Goal: Information Seeking & Learning: Learn about a topic

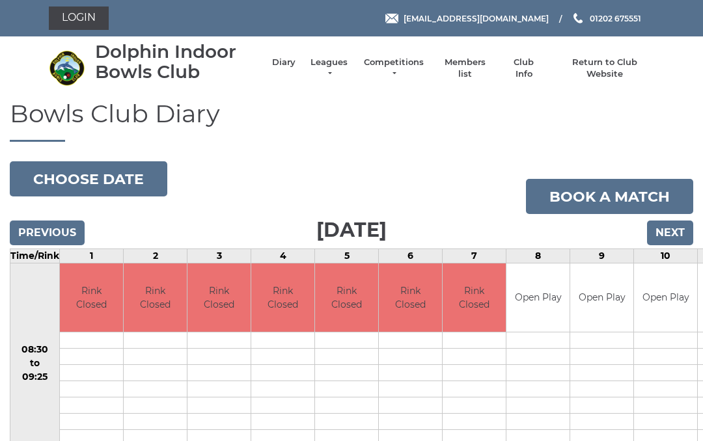
click at [350, 65] on link "Leagues" at bounding box center [329, 68] width 41 height 23
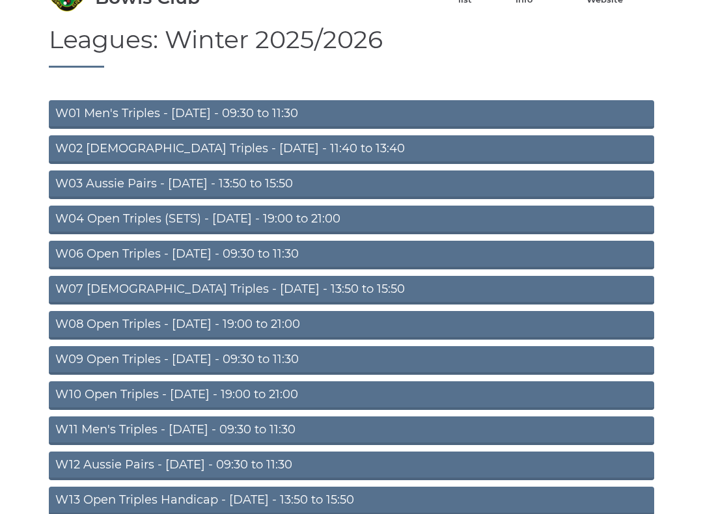
scroll to position [81, 0]
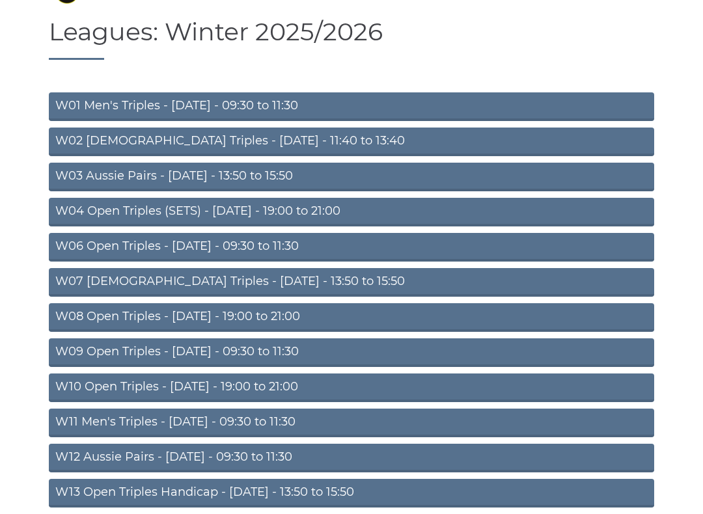
click at [286, 381] on link "W10 Open Triples - Wednesday - 19:00 to 21:00" at bounding box center [351, 388] width 605 height 29
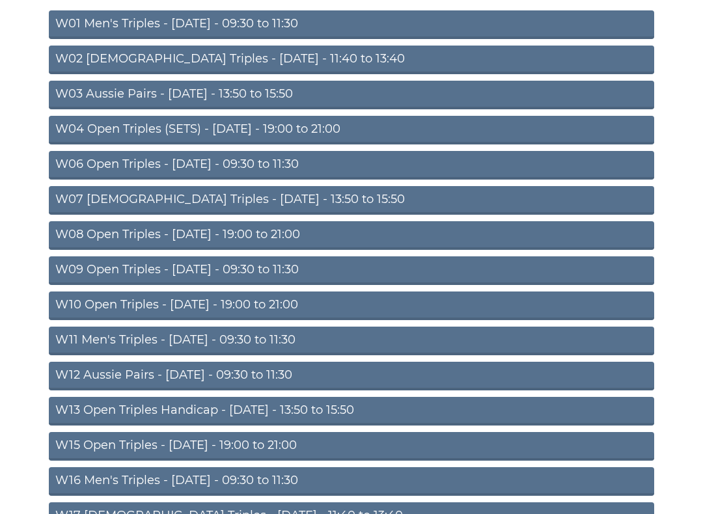
scroll to position [164, 0]
click at [268, 439] on link "W15 Open Triples - Thursday - 19:00 to 21:00" at bounding box center [351, 446] width 605 height 29
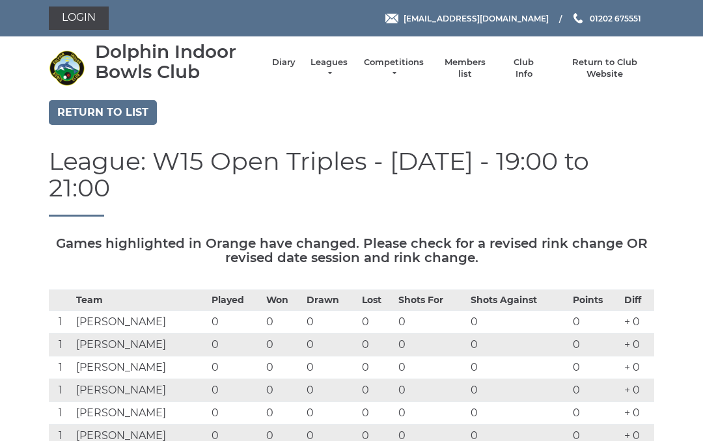
click at [350, 63] on link "Leagues" at bounding box center [329, 68] width 41 height 23
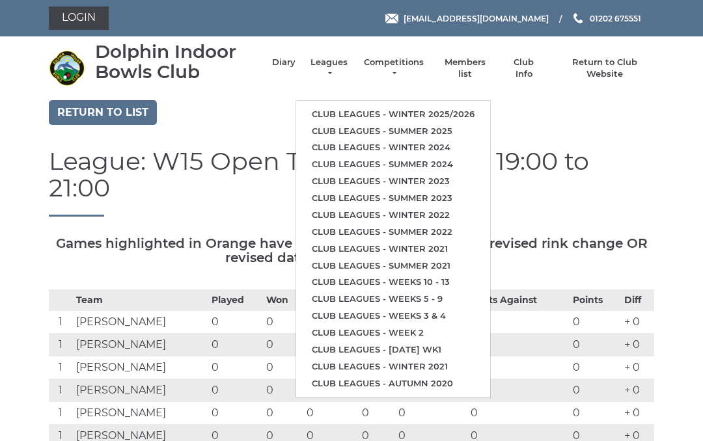
click at [403, 123] on link "Club leagues - Summer 2025" at bounding box center [393, 131] width 194 height 17
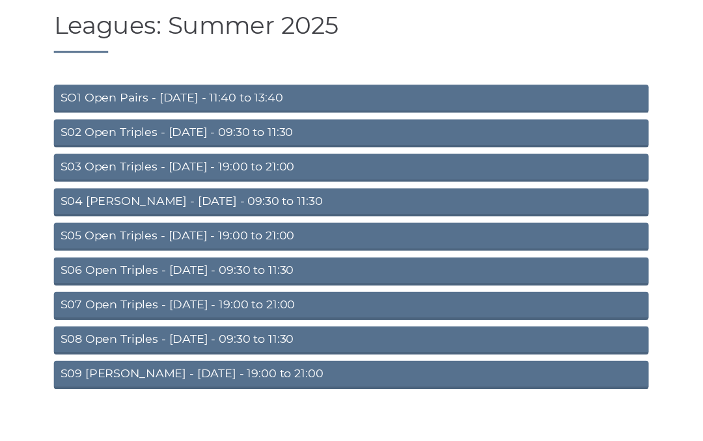
scroll to position [105, 0]
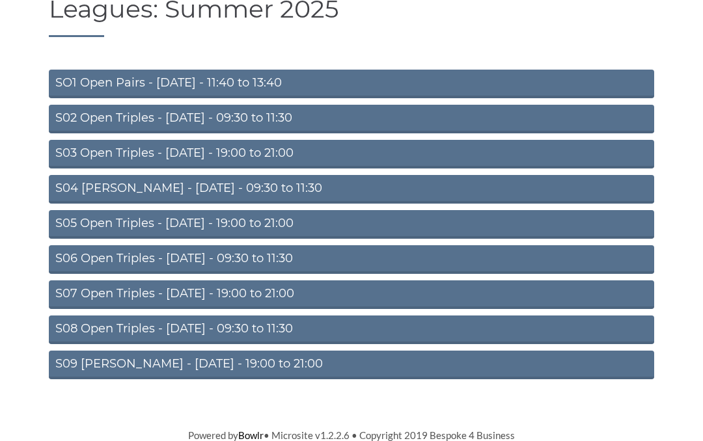
click at [290, 219] on link "S05 Open Triples - [DATE] - 19:00 to 21:00" at bounding box center [351, 224] width 605 height 29
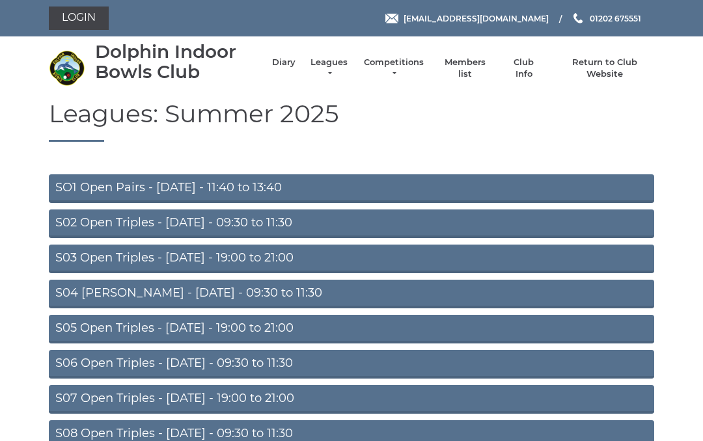
scroll to position [105, 0]
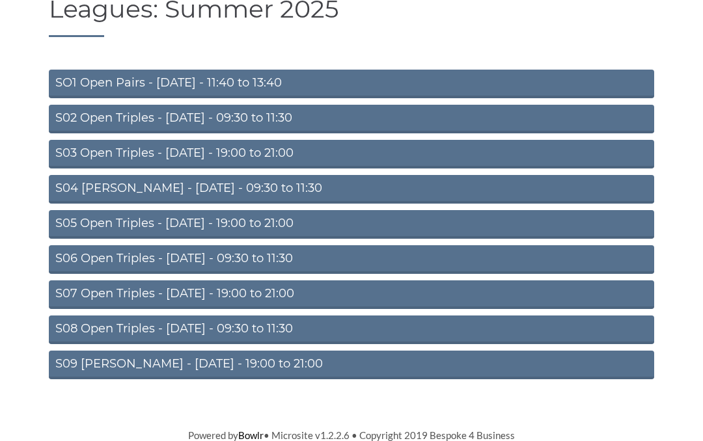
click at [282, 287] on link "S07 Open Triples - [DATE] - 19:00 to 21:00" at bounding box center [351, 295] width 605 height 29
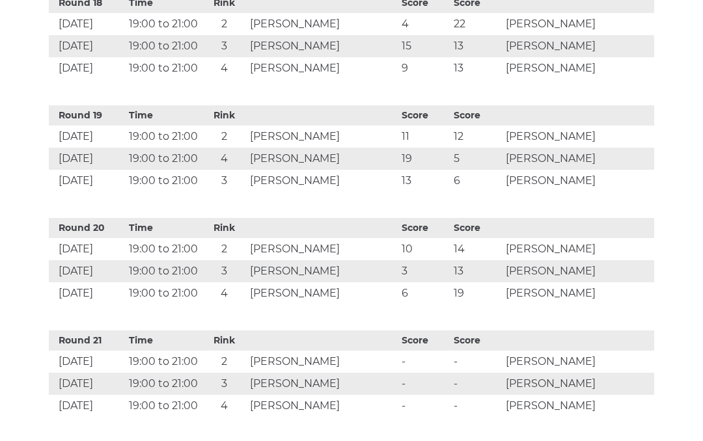
scroll to position [2499, 0]
